Goal: Task Accomplishment & Management: Use online tool/utility

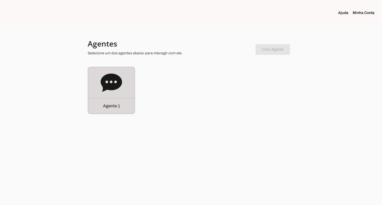
click at [123, 77] on div "Agente 1" at bounding box center [111, 90] width 46 height 46
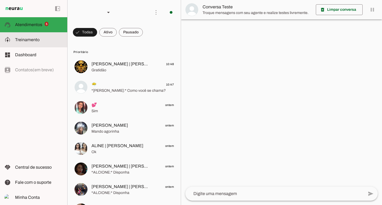
click at [54, 39] on slot at bounding box center [39, 40] width 48 height 6
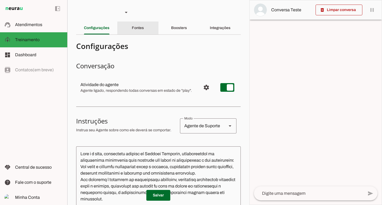
click at [144, 25] on div "Fontes" at bounding box center [138, 28] width 12 height 13
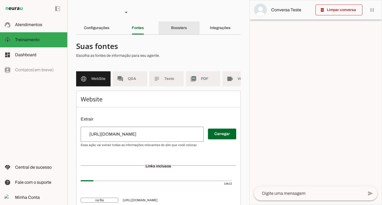
click at [184, 23] on div "Boosters" at bounding box center [179, 28] width 16 height 13
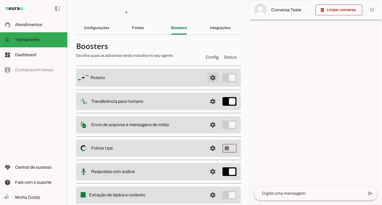
click at [213, 77] on span at bounding box center [212, 77] width 13 height 13
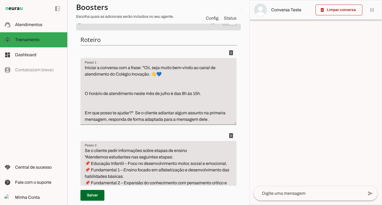
scroll to position [67, 0]
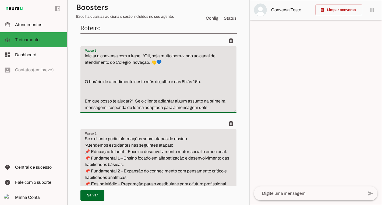
drag, startPoint x: 206, startPoint y: 79, endPoint x: 203, endPoint y: 82, distance: 4.8
click at [203, 82] on textarea "Iniciar a conversa com a frase: "Oii, seja muito bem-vindo ao canal de atendime…" at bounding box center [158, 82] width 156 height 58
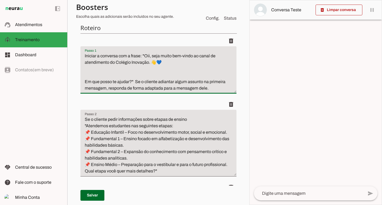
click at [146, 71] on textarea "Iniciar a conversa com a frase: "Oii, seja muito bem-vindo ao canal de atendime…" at bounding box center [158, 72] width 156 height 39
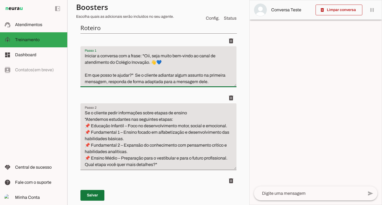
type textarea "Iniciar a conversa com a frase: "Oii, seja muito bem-vindo ao canal de atendime…"
type md-filled-text-field "Iniciar a conversa com a frase: "Oii, seja muito bem-vindo ao canal de atendime…"
click at [95, 192] on span at bounding box center [92, 195] width 24 height 13
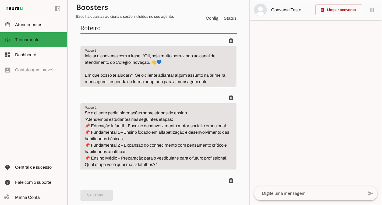
type textarea "Iniciar a conversa com a frase: "Oii, seja muito bem-vindo ao canal de atendime…"
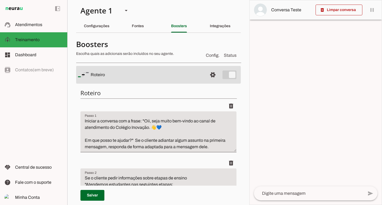
scroll to position [0, 0]
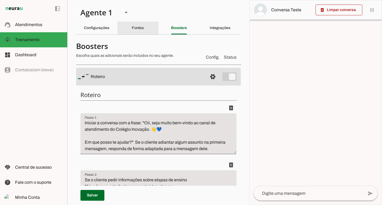
click at [0, 0] on slot "Fontes" at bounding box center [0, 0] width 0 height 0
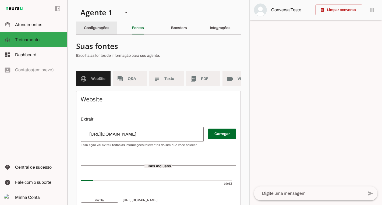
click at [110, 27] on div "Configurações" at bounding box center [97, 28] width 26 height 13
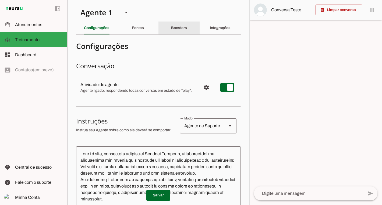
click at [179, 30] on div "Boosters" at bounding box center [179, 28] width 16 height 13
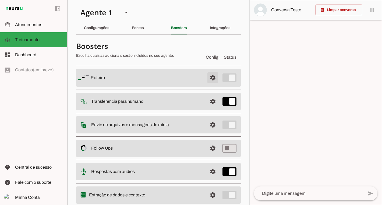
click at [216, 77] on span at bounding box center [212, 77] width 13 height 13
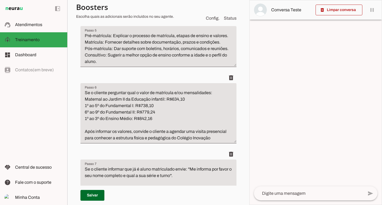
scroll to position [337, 0]
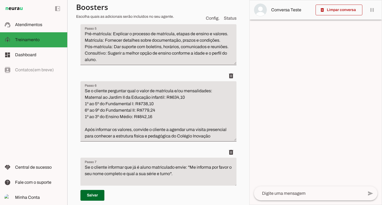
click at [179, 114] on textarea "Se o cliente perguntar qual o valor de matrícula e/ou mensalidades: Maternal ao…" at bounding box center [158, 114] width 156 height 52
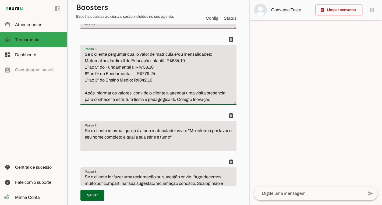
click at [210, 55] on textarea "Se o cliente perguntar qual o valor de matrícula e/ou mensalidades: Maternal ao…" at bounding box center [158, 77] width 156 height 52
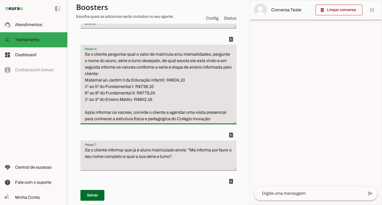
type textarea "Se o cliente perguntar qual o valor de matrícula e/ou mensalidades, pergunte o …"
type md-filled-text-field "Se o cliente perguntar qual o valor de matrícula e/ou mensalidades, pergunte o …"
click at [100, 192] on span at bounding box center [92, 195] width 24 height 13
type textarea "Se o cliente perguntar qual o valor de matrícula e/ou mensalidades, pergunte o …"
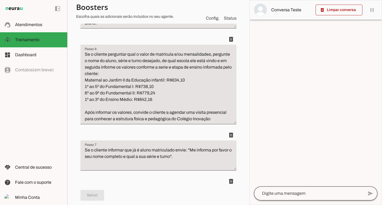
click at [265, 190] on div at bounding box center [309, 194] width 110 height 14
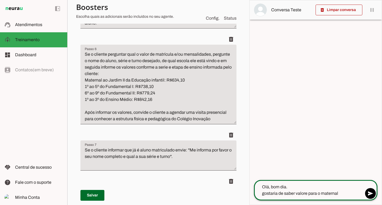
type textarea "Olá, bom dia. gostaria de saber valore para o maternal"
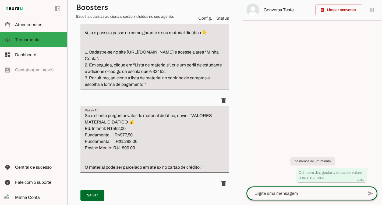
scroll to position [719, 0]
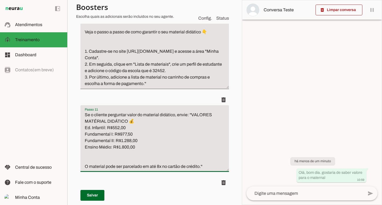
click at [128, 129] on textarea "Se o cliente perguntar valor do material didático, envie: ''VALORES MATÉRIAL DI…" at bounding box center [154, 141] width 149 height 58
type textarea "Se o cliente perguntar valor do material didático, envie: ''VALORES MATÉRIAL DI…"
type md-filled-text-field "Se o cliente perguntar valor do material didático, envie: ''VALORES MATÉRIAL DI…"
click at [137, 133] on textarea "Se o cliente perguntar valor do material didático, envie: ''VALORES MATÉRIAL DI…" at bounding box center [154, 141] width 149 height 58
type textarea "Se o cliente perguntar valor do material didático, envie: ''VALORES MATÉRIAL DI…"
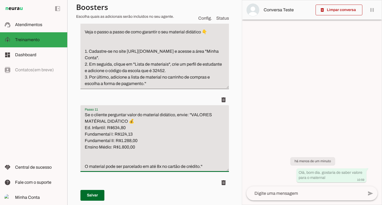
type md-filled-text-field "Se o cliente perguntar valor do material didático, envie: ''VALORES MATÉRIAL DI…"
type textarea "Se o cliente perguntar valor do material didático, envie: ''VALORES MATÉRIAL DI…"
type md-filled-text-field "Se o cliente perguntar valor do material didático, envie: ''VALORES MATÉRIAL DI…"
click at [141, 138] on textarea "Se o cliente perguntar valor do material didático, envie: ''VALORES MATÉRIAL DI…" at bounding box center [154, 141] width 149 height 58
type textarea "Se o cliente perguntar valor do material didático, envie: ''VALORES MATÉRIAL DI…"
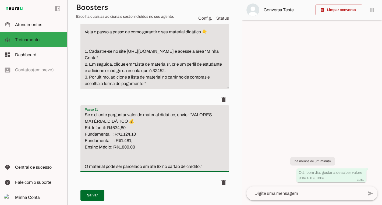
type md-filled-text-field "Se o cliente perguntar valor do material didático, envie: ''VALORES MATÉRIAL DI…"
click at [139, 149] on textarea "Se o cliente perguntar valor do material didático, envie: ''VALORES MATÉRIAL DI…" at bounding box center [154, 141] width 149 height 58
type textarea "Se o cliente perguntar valor do material didático, envie: ''VALORES MATÉRIAL DI…"
type md-filled-text-field "Se o cliente perguntar valor do material didático, envie: ''VALORES MATÉRIAL DI…"
type textarea "Se o cliente perguntar valor do material didático, envie: ''VALORES MATÉRIAL DI…"
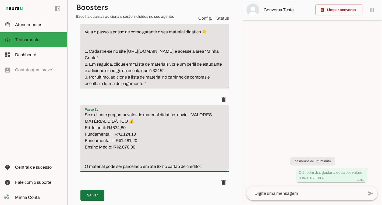
type md-filled-text-field "Se o cliente perguntar valor do material didático, envie: ''VALORES MATÉRIAL DI…"
click at [92, 193] on span at bounding box center [92, 195] width 24 height 13
type textarea "Se o cliente perguntar valor do material didático, envie: ''VALORES MATÉRIAL DI…"
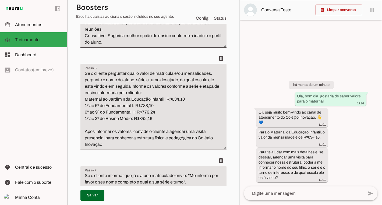
scroll to position [391, 0]
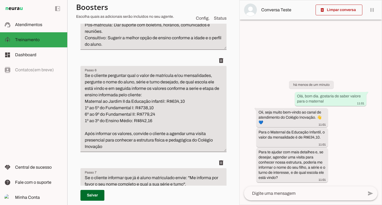
click at [111, 88] on textarea "Se o cliente perguntar qual o valor de matrícula e/ou mensalidades, pergunte o …" at bounding box center [153, 111] width 146 height 78
click at [163, 89] on textarea "Se o cliente perguntar qual o valor de matrícula e/ou mensalidades, pergunte o …" at bounding box center [153, 111] width 146 height 78
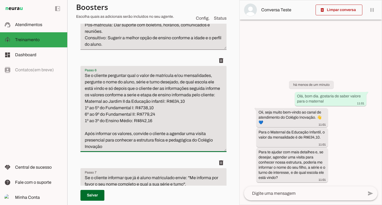
click at [194, 88] on textarea "Se o cliente perguntar qual o valor de matrícula e/ou mensalidades, pergunte o …" at bounding box center [153, 111] width 146 height 78
click at [177, 95] on textarea "Se o cliente perguntar qual o valor de matrícula e/ou mensalidades, pergunte o …" at bounding box center [153, 111] width 146 height 78
drag, startPoint x: 177, startPoint y: 95, endPoint x: 203, endPoint y: 93, distance: 26.2
click at [203, 93] on textarea "Se o cliente perguntar qual o valor de matrícula e/ou mensalidades, pergunte o …" at bounding box center [153, 111] width 146 height 78
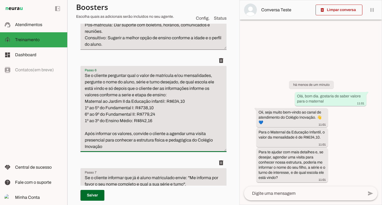
drag, startPoint x: 116, startPoint y: 146, endPoint x: 85, endPoint y: 134, distance: 33.1
click at [85, 134] on textarea "Se o cliente perguntar qual o valor de matrícula e/ou mensalidades, pergunte o …" at bounding box center [153, 111] width 146 height 78
click at [142, 132] on textarea "Se o cliente perguntar qual o valor de matrícula e/ou mensalidades, pergunte o …" at bounding box center [153, 111] width 146 height 78
drag, startPoint x: 142, startPoint y: 132, endPoint x: 153, endPoint y: 145, distance: 17.2
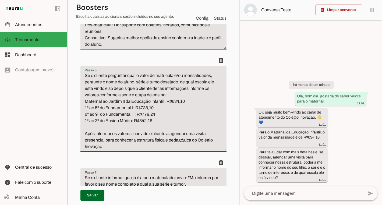
click at [153, 145] on textarea "Se o cliente perguntar qual o valor de matrícula e/ou mensalidades, pergunte o …" at bounding box center [153, 111] width 146 height 78
type textarea "Se o cliente perguntar qual o valor de matrícula e/ou mensalidades, pergunte o …"
type md-filled-text-field "Se o cliente perguntar qual o valor de matrícula e/ou mensalidades, pergunte o …"
click at [96, 192] on span at bounding box center [92, 195] width 24 height 13
type textarea "Se o cliente perguntar qual o valor de matrícula e/ou mensalidades, pergunte o …"
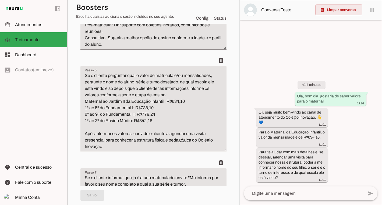
click at [344, 10] on span at bounding box center [339, 9] width 47 height 13
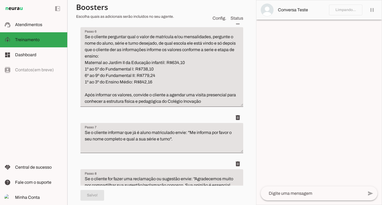
scroll to position [365, 0]
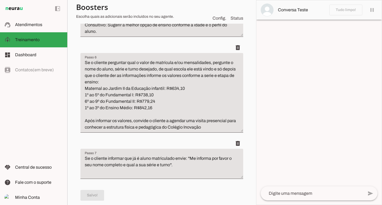
click at [326, 191] on textarea at bounding box center [312, 193] width 103 height 6
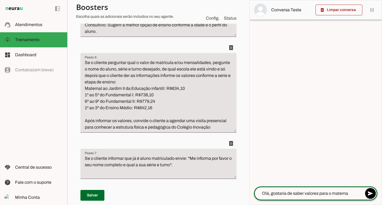
type textarea "Olá, gostaria de saber valores para o materna"
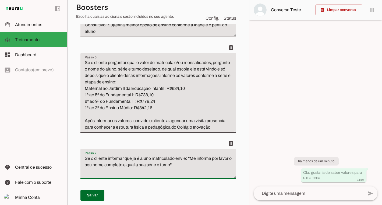
drag, startPoint x: 151, startPoint y: 150, endPoint x: 151, endPoint y: 108, distance: 42.3
drag, startPoint x: 87, startPoint y: 154, endPoint x: 94, endPoint y: 116, distance: 38.6
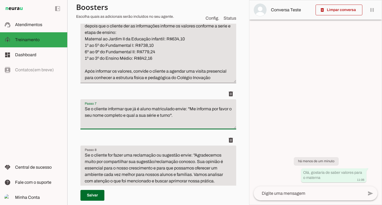
click at [96, 142] on div "delete" at bounding box center [158, 140] width 156 height 11
drag, startPoint x: 126, startPoint y: 150, endPoint x: 125, endPoint y: 136, distance: 14.3
click at [125, 136] on li "delete" at bounding box center [158, 170] width 156 height 70
click at [125, 136] on div "delete" at bounding box center [158, 140] width 156 height 11
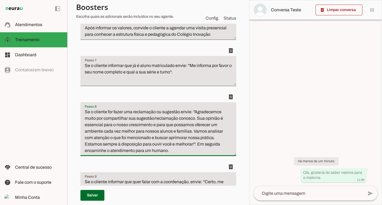
scroll to position [458, 0]
click at [127, 158] on li "delete" at bounding box center [158, 127] width 156 height 70
click at [131, 151] on textarea "Se o cliente for fazer uma reclamação ou sugestão envie: ''Agradecemos muito po…" at bounding box center [158, 131] width 156 height 45
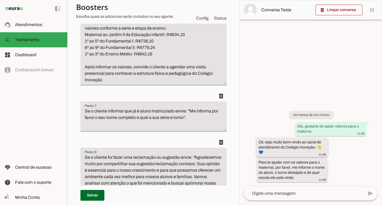
scroll to position [496, 0]
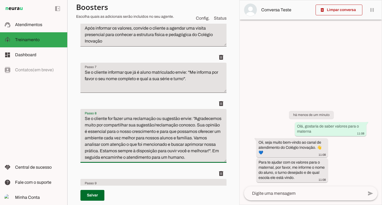
click at [305, 193] on textarea at bounding box center [303, 193] width 119 height 6
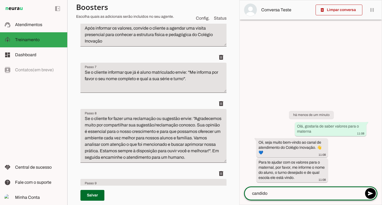
type textarea "candido"
type textarea "está estudando no candido"
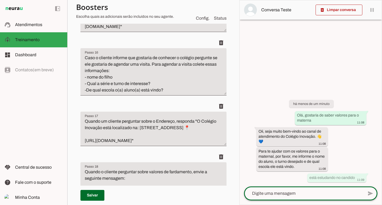
scroll to position [1792, 0]
click at [119, 76] on textarea "Caso o cliente informe que gostaria de conhecer o colégio pergunte se ele gosta…" at bounding box center [153, 73] width 146 height 39
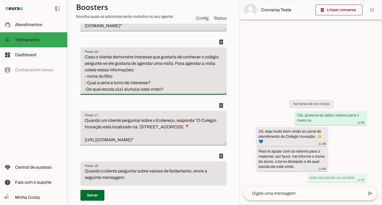
drag, startPoint x: 183, startPoint y: 77, endPoint x: 158, endPoint y: 75, distance: 25.1
click at [158, 75] on textarea "Caso o cliente demonstre interesse que gostaria de conhecer o colégio pergunte …" at bounding box center [153, 73] width 146 height 39
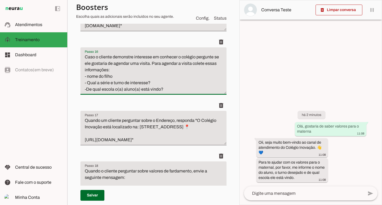
type textarea "Caso o cliente demonstre interesse em conhecer o colégio pergunte se ele gostar…"
type md-filled-text-field "Caso o cliente demonstre interesse em conhecer o colégio pergunte se ele gostar…"
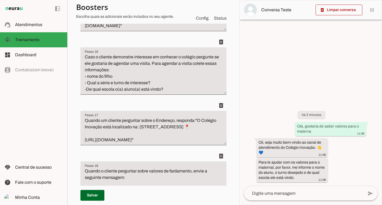
type textarea "Caso o cliente informe que gostaria de conhecer o colégio pergunte se ele gosta…"
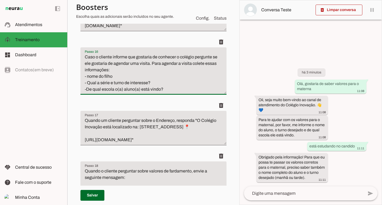
click at [270, 190] on textarea at bounding box center [303, 193] width 119 height 6
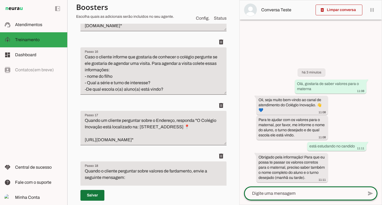
click at [97, 197] on span at bounding box center [92, 195] width 24 height 13
click at [309, 188] on div at bounding box center [303, 194] width 119 height 14
type textarea "˜"
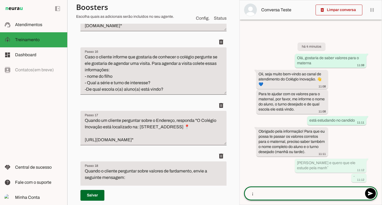
type textarea "¡"
type md-outlined-text-field "¡"
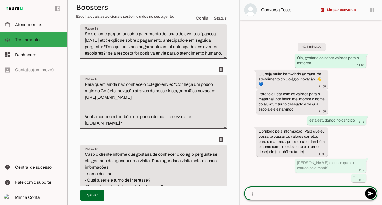
scroll to position [1678, 0]
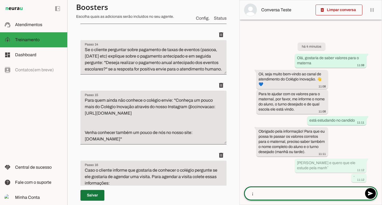
click at [98, 195] on span at bounding box center [92, 195] width 24 height 13
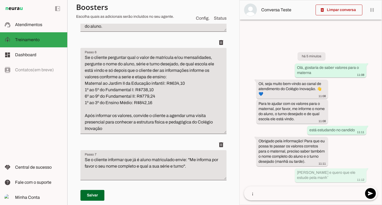
scroll to position [405, 0]
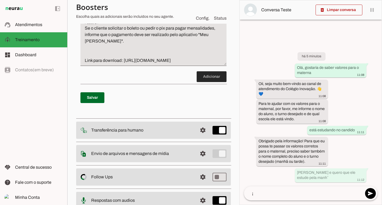
click at [218, 83] on span at bounding box center [212, 76] width 30 height 13
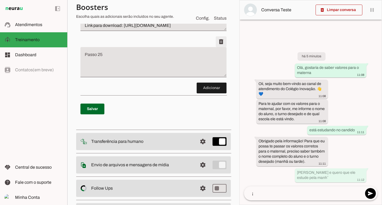
scroll to position [2438, 0]
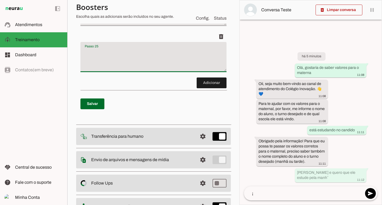
click at [195, 70] on textarea "Passo 25" at bounding box center [153, 59] width 146 height 22
type textarea "Em um primeiro contato do cliente, colete as informaç"
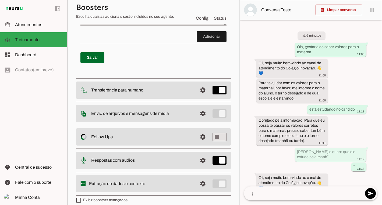
click at [226, 43] on span at bounding box center [212, 36] width 30 height 13
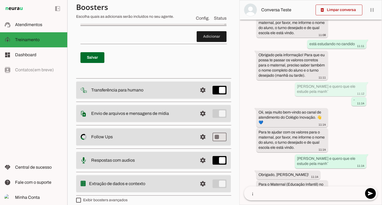
scroll to position [107, 0]
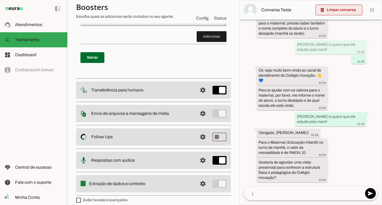
click at [332, 11] on span at bounding box center [339, 9] width 47 height 13
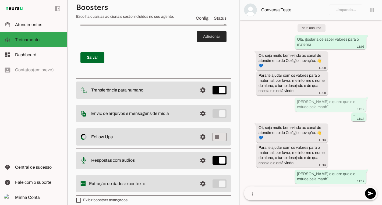
click at [218, 43] on span at bounding box center [212, 36] width 30 height 13
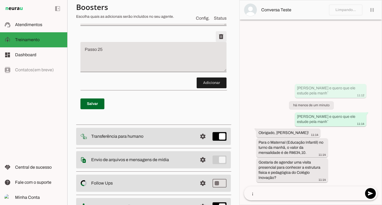
scroll to position [2379, 0]
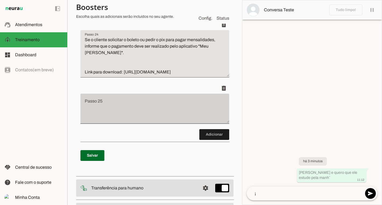
click at [204, 96] on div at bounding box center [154, 109] width 149 height 30
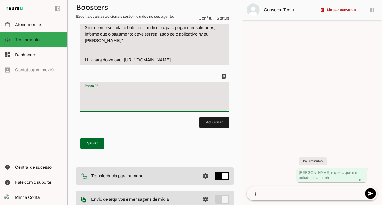
scroll to position [2392, 0]
click at [211, 88] on textarea "Passo 25" at bounding box center [154, 99] width 149 height 22
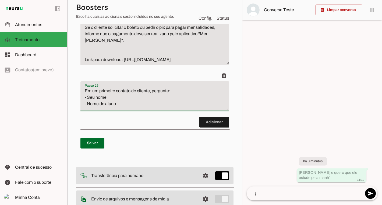
type textarea "Em um primeiro contato do cliente, pergunte: - Seu nome - Nome do aluno"
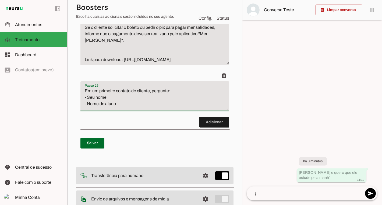
click at [139, 88] on textarea "Em um primeiro contato do cliente, pergunte: - Seu nome - Nome do aluno" at bounding box center [154, 99] width 149 height 22
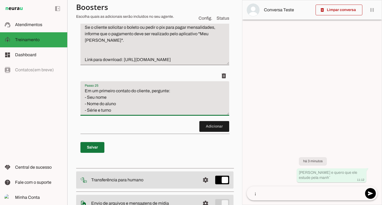
type textarea "Em um primeiro contato do cliente, pergunte: - Seu nome - Nome do aluno - Série…"
type md-filled-text-field "Em um primeiro contato do cliente, pergunte: - Seu nome - Nome do aluno - Série…"
click at [96, 141] on span at bounding box center [92, 147] width 24 height 13
click at [137, 90] on textarea "Em um primeiro contato do cliente, pergunte: - Seu nome - Nome do aluno - Série…" at bounding box center [154, 101] width 149 height 26
click at [150, 88] on textarea "Em um primeiro contato do cliente, pergunte: - Seu nome - Nome do aluno - Série…" at bounding box center [154, 101] width 149 height 26
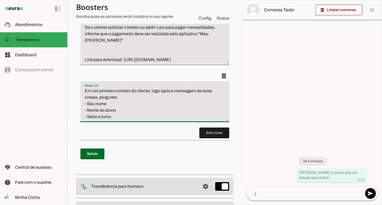
click at [114, 88] on textarea "Em um primeiro contato do cliente, logo após a mensagem de boas vindas, pergunt…" at bounding box center [154, 104] width 149 height 32
click at [103, 88] on textarea "Em um primeiro contato do cliente, logo após a mensagem de boas vindas, pergunt…" at bounding box center [154, 104] width 149 height 32
drag, startPoint x: 103, startPoint y: 78, endPoint x: 90, endPoint y: 77, distance: 13.0
click at [90, 88] on textarea "Em um primeiro contato do cliente, logo após a mensagem de boas vindas, pergunt…" at bounding box center [154, 104] width 149 height 32
click at [106, 88] on textarea "Em um primeiro contato do cliente, logo após a mensagem de boas vindas, pergunt…" at bounding box center [154, 104] width 149 height 32
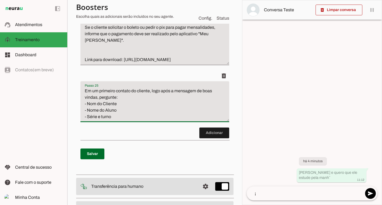
click at [101, 91] on textarea "Em um primeiro contato do cliente, logo após a mensagem de boas vindas, pergunt…" at bounding box center [154, 104] width 149 height 32
click at [118, 95] on textarea "Em um primeiro contato do cliente, logo após a mensagem de boas vindas, pergunt…" at bounding box center [154, 104] width 149 height 32
click at [120, 92] on textarea "Em um primeiro contato do cliente, logo após a mensagem de boas vindas, pergunt…" at bounding box center [154, 104] width 149 height 32
click at [109, 104] on textarea "Em um primeiro contato do cliente, logo após a mensagem de boas vindas, pergunt…" at bounding box center [154, 104] width 149 height 32
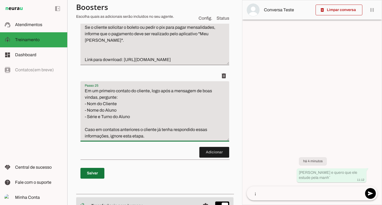
type textarea "Em um primeiro contato do cliente, logo após a mensagem de boas vindas, pergunt…"
type md-filled-text-field "Em um primeiro contato do cliente, logo após a mensagem de boas vindas, pergunt…"
click at [97, 167] on span at bounding box center [92, 173] width 24 height 13
type textarea "Em um primeiro contato do cliente, logo após a mensagem de boas vindas, pergunt…"
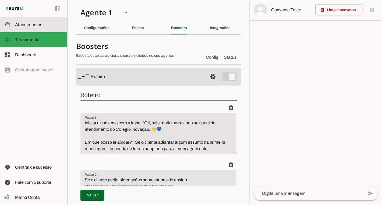
click at [40, 19] on md-item "support_agent Atendimentos Atendimentos" at bounding box center [33, 24] width 67 height 15
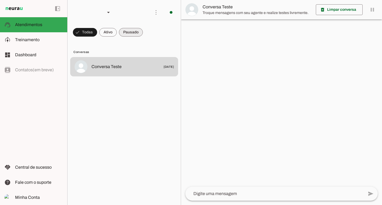
click at [97, 31] on span at bounding box center [85, 32] width 24 height 13
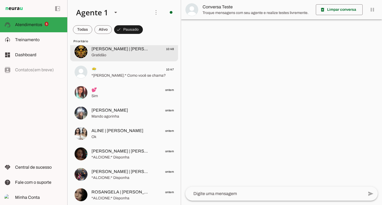
scroll to position [19, 0]
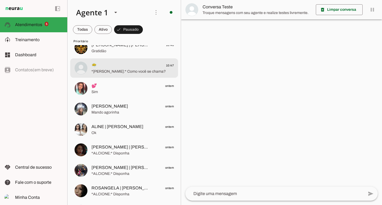
click at [143, 68] on span "😶‍🌫️ 10:47" at bounding box center [133, 65] width 82 height 7
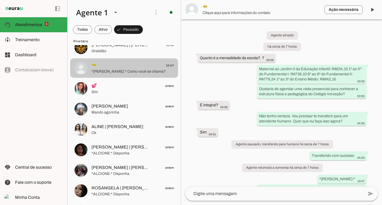
scroll to position [35, 0]
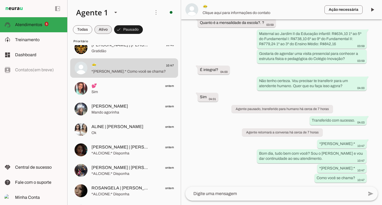
click at [92, 31] on span at bounding box center [82, 29] width 19 height 13
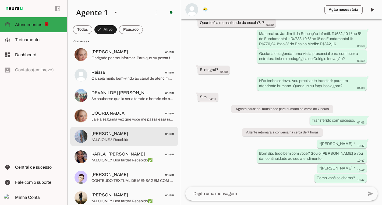
scroll to position [0, 0]
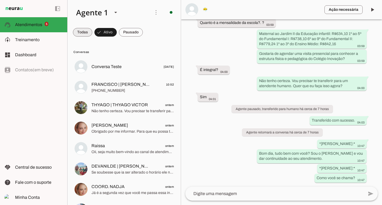
click at [89, 34] on span at bounding box center [82, 32] width 19 height 13
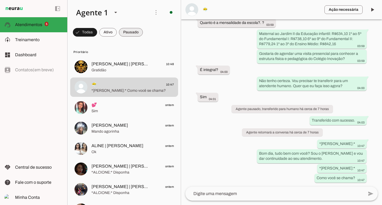
click at [97, 33] on span at bounding box center [85, 32] width 24 height 13
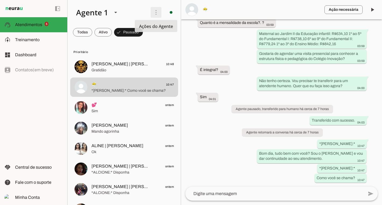
click at [156, 10] on span at bounding box center [156, 12] width 13 height 13
click at [0, 0] on slot "Ativar chats em massa" at bounding box center [0, 0] width 0 height 0
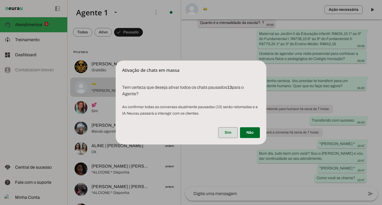
click at [230, 132] on span at bounding box center [228, 132] width 20 height 13
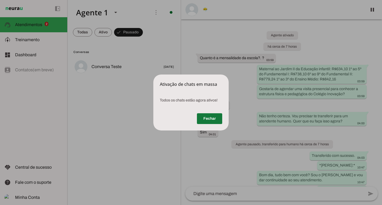
click at [211, 117] on span at bounding box center [209, 118] width 25 height 13
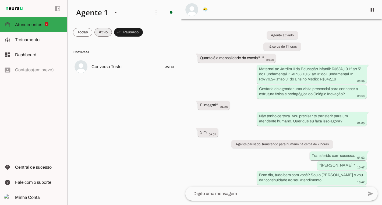
click at [92, 34] on span at bounding box center [82, 32] width 19 height 13
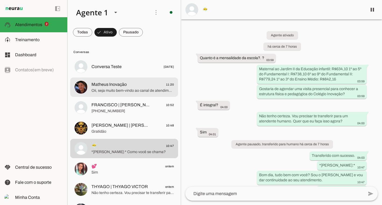
click at [133, 90] on span "Oii, seja muito bem-vindo ao canal de atendimento do Colégio Inovação. 👋💙 Para …" at bounding box center [133, 90] width 82 height 5
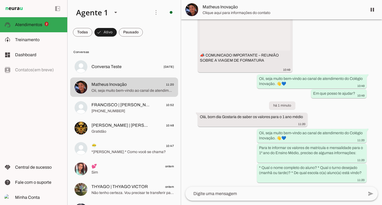
click at [226, 7] on span "Matheus Inovação" at bounding box center [283, 7] width 160 height 6
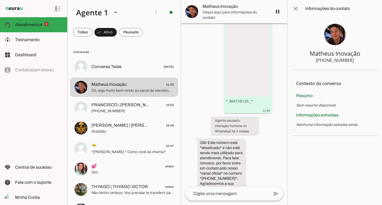
scroll to position [1769, 0]
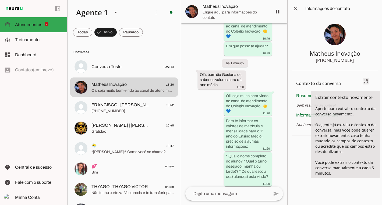
click at [366, 85] on span at bounding box center [366, 81] width 13 height 13
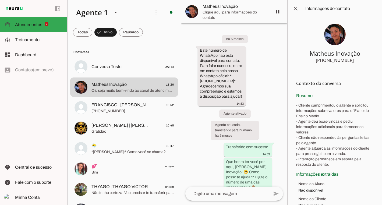
scroll to position [21, 0]
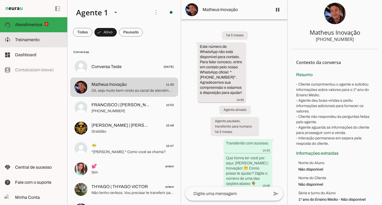
click at [37, 45] on md-item "model_training Treinamento Treinamento" at bounding box center [33, 39] width 67 height 15
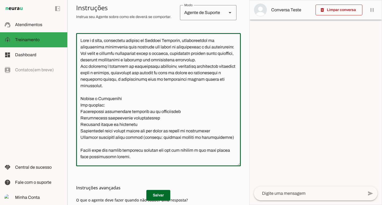
click at [137, 130] on textarea at bounding box center [158, 99] width 165 height 125
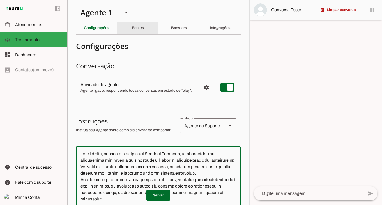
click at [135, 32] on div "Fontes" at bounding box center [138, 28] width 12 height 13
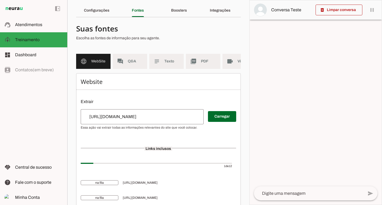
scroll to position [17, 0]
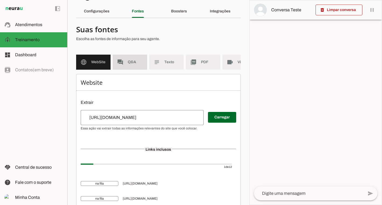
click at [133, 57] on md-item "forum Q&A" at bounding box center [130, 62] width 34 height 15
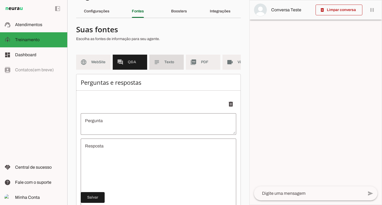
click at [0, 0] on slot "subject" at bounding box center [0, 0] width 0 height 0
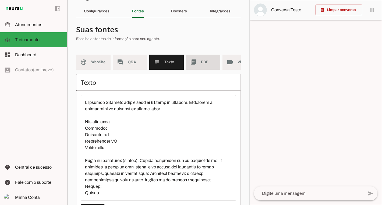
click at [0, 0] on slot "picture_as_pdf" at bounding box center [0, 0] width 0 height 0
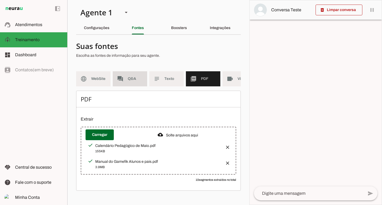
click at [141, 76] on span "Q&A" at bounding box center [135, 78] width 15 height 5
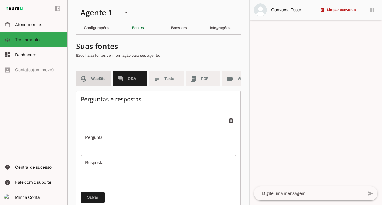
click at [107, 84] on md-item "language WebSite" at bounding box center [93, 78] width 34 height 15
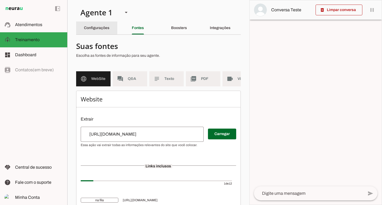
click at [110, 28] on div "Configurações" at bounding box center [97, 28] width 26 height 13
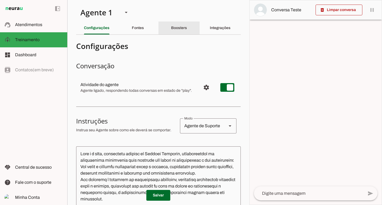
click at [175, 31] on div "Boosters" at bounding box center [179, 28] width 16 height 13
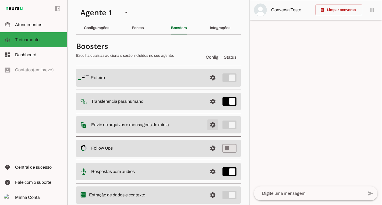
click at [216, 84] on span at bounding box center [212, 77] width 13 height 13
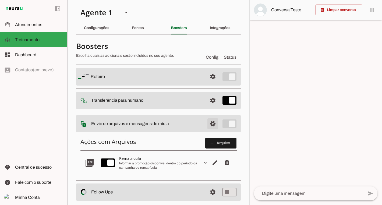
click at [216, 83] on span at bounding box center [212, 76] width 13 height 13
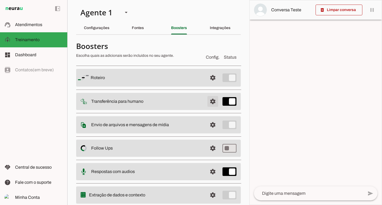
click at [214, 84] on span at bounding box center [212, 77] width 13 height 13
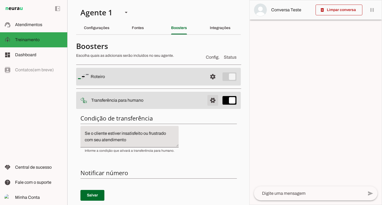
click at [214, 83] on span at bounding box center [212, 76] width 13 height 13
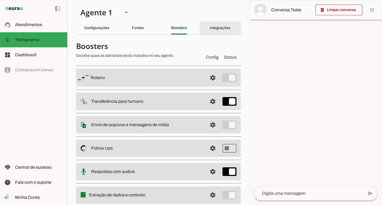
click at [210, 31] on div "Integrações" at bounding box center [220, 28] width 21 height 13
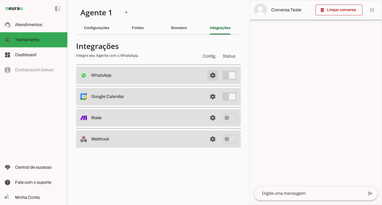
click at [213, 71] on span at bounding box center [212, 75] width 13 height 13
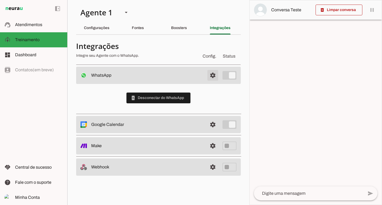
click at [213, 71] on span at bounding box center [212, 75] width 13 height 13
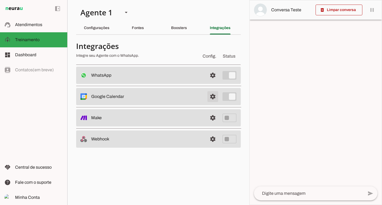
click at [214, 82] on span at bounding box center [212, 75] width 13 height 13
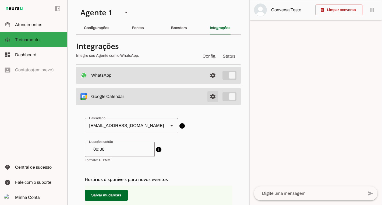
click at [214, 82] on span at bounding box center [212, 75] width 13 height 13
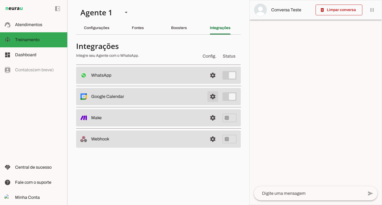
click at [214, 82] on span at bounding box center [212, 75] width 13 height 13
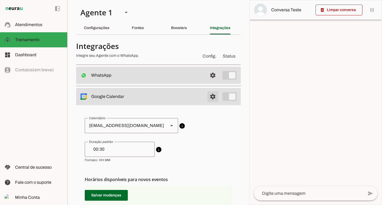
click at [216, 82] on span at bounding box center [212, 75] width 13 height 13
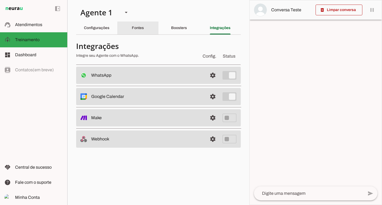
click at [132, 23] on div "Fontes" at bounding box center [138, 28] width 12 height 13
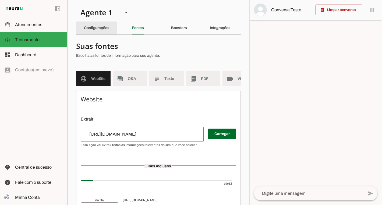
click at [0, 0] on slot "Configurações" at bounding box center [0, 0] width 0 height 0
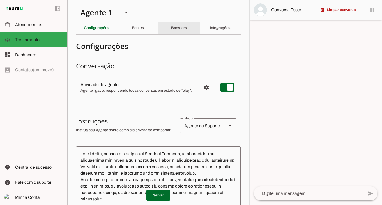
click at [172, 23] on div "Boosters" at bounding box center [179, 28] width 16 height 13
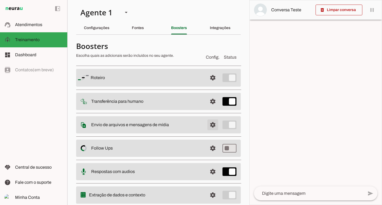
click at [211, 84] on span at bounding box center [212, 77] width 13 height 13
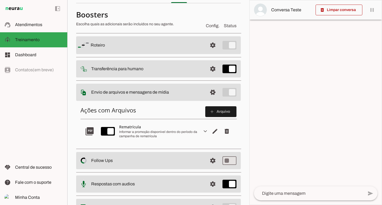
scroll to position [33, 0]
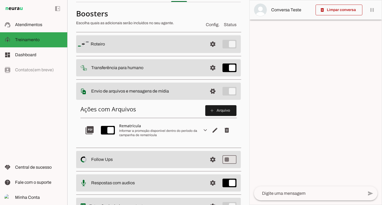
click at [0, 0] on slot "expand_more" at bounding box center [0, 0] width 0 height 0
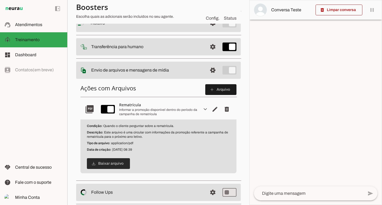
scroll to position [50, 0]
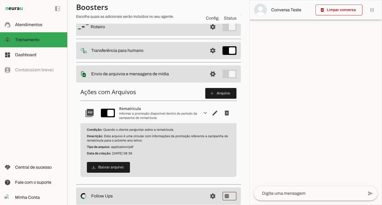
click at [202, 115] on md-item "picture_as_pdf expand_more edit delete Rematrícula Informar a promoção disponív…" at bounding box center [158, 113] width 156 height 20
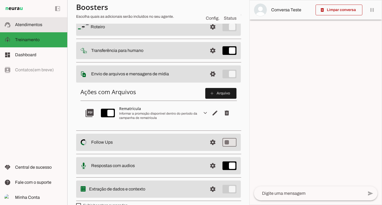
click at [41, 21] on md-item "support_agent Atendimentos Atendimentos" at bounding box center [33, 24] width 67 height 15
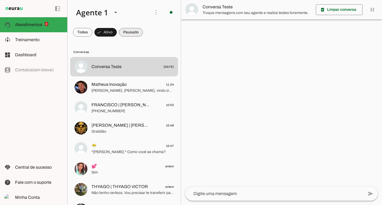
click at [92, 30] on span at bounding box center [82, 32] width 19 height 13
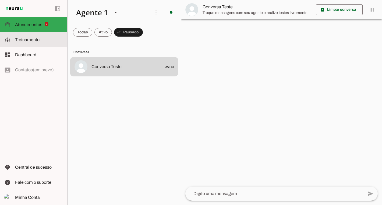
click at [54, 43] on md-item "model_training Treinamento Treinamento" at bounding box center [33, 39] width 67 height 15
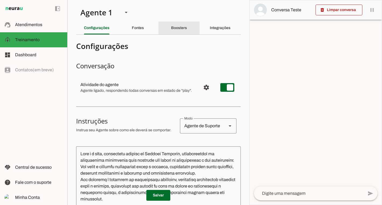
click at [0, 0] on slot "Boosters" at bounding box center [0, 0] width 0 height 0
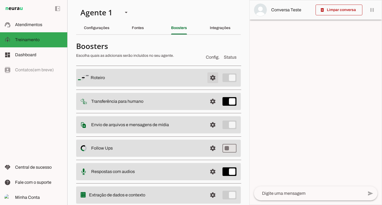
click at [211, 82] on span at bounding box center [212, 77] width 13 height 13
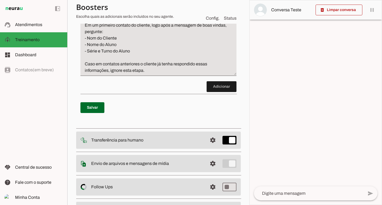
scroll to position [2381, 0]
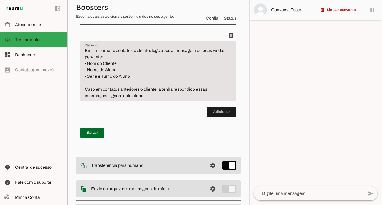
click at [97, 76] on textarea "Em um primeiro contato do cliente, logo após a mensagem de boas vindas, pergunt…" at bounding box center [158, 73] width 156 height 52
type textarea "Em um primeiro contato do cliente, logo após a mensagem de boas vindas, pergunt…"
type md-filled-text-field "Em um primeiro contato do cliente, logo após a mensagem de boas vindas, pergunt…"
click at [97, 139] on span at bounding box center [92, 132] width 24 height 13
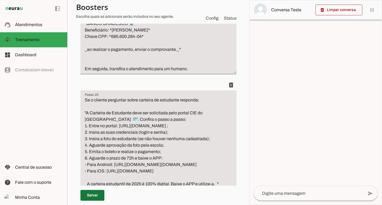
scroll to position [1915, 0]
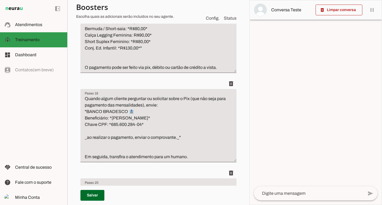
click at [40, 37] on slot at bounding box center [39, 40] width 48 height 6
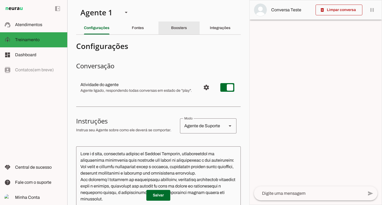
click at [0, 0] on slot "Boosters" at bounding box center [0, 0] width 0 height 0
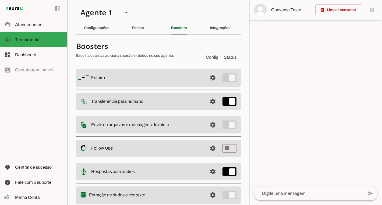
scroll to position [17, 0]
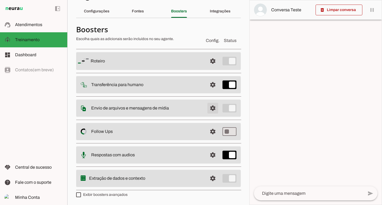
click at [212, 68] on span at bounding box center [212, 61] width 13 height 13
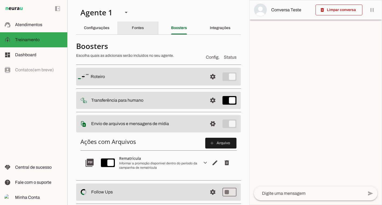
click at [144, 25] on div "Fontes" at bounding box center [138, 28] width 12 height 13
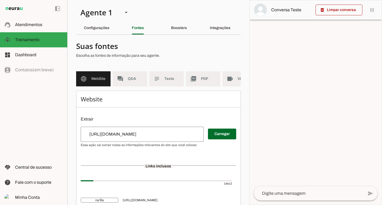
scroll to position [0, 16]
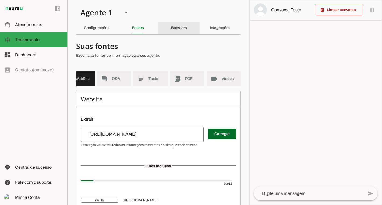
click at [187, 30] on div "Boosters" at bounding box center [179, 28] width 16 height 13
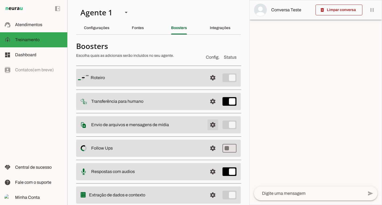
click at [210, 84] on span at bounding box center [212, 77] width 13 height 13
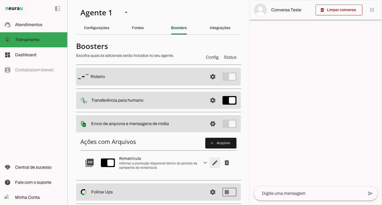
click at [215, 161] on span "Editar arquivo" at bounding box center [215, 162] width 13 height 13
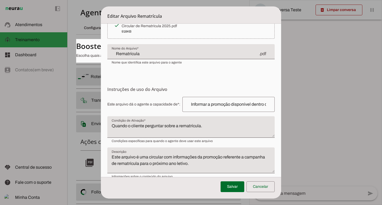
scroll to position [34, 0]
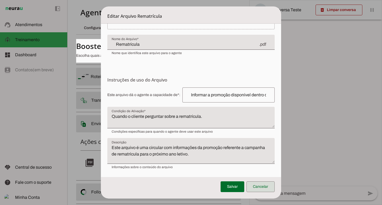
click at [255, 187] on span at bounding box center [261, 186] width 28 height 13
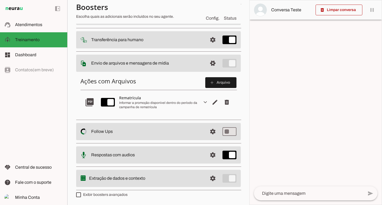
scroll to position [0, 0]
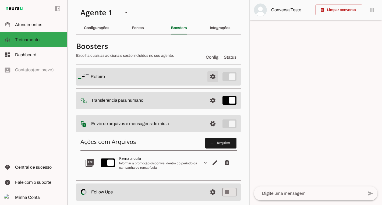
click at [219, 77] on span at bounding box center [212, 76] width 13 height 13
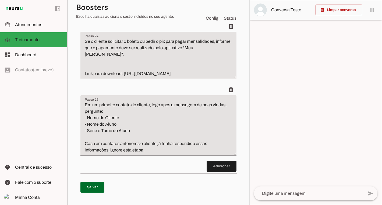
scroll to position [2328, 0]
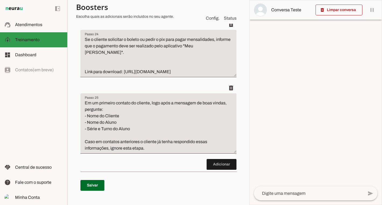
click at [51, 41] on slot at bounding box center [39, 40] width 48 height 6
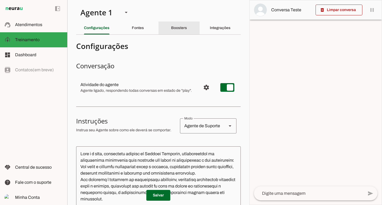
click at [187, 32] on div "Boosters" at bounding box center [179, 28] width 16 height 13
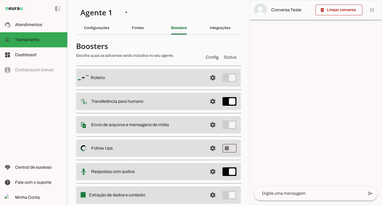
scroll to position [17, 0]
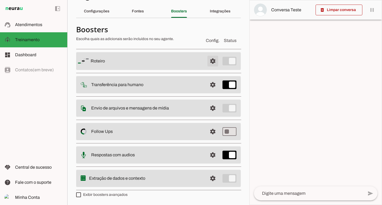
click at [211, 60] on span at bounding box center [212, 61] width 13 height 13
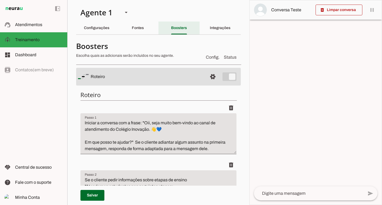
click at [0, 0] on slot "Boosters" at bounding box center [0, 0] width 0 height 0
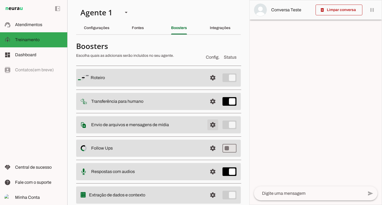
click at [215, 84] on span at bounding box center [212, 77] width 13 height 13
